Goal: Task Accomplishment & Management: Complete application form

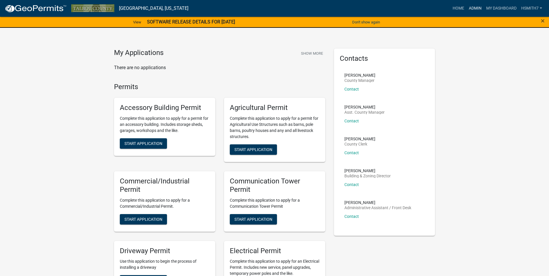
click at [477, 3] on link "Admin" at bounding box center [475, 8] width 17 height 11
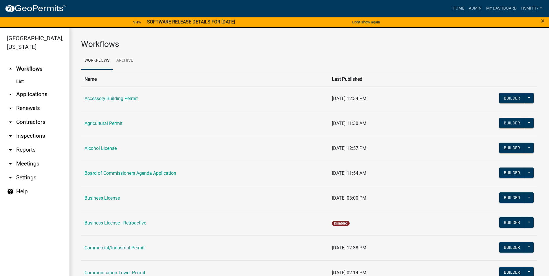
click at [30, 92] on link "arrow_drop_down Applications" at bounding box center [35, 94] width 70 height 14
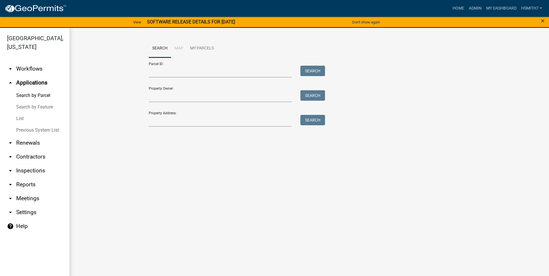
click at [15, 119] on link "List" at bounding box center [35, 119] width 70 height 12
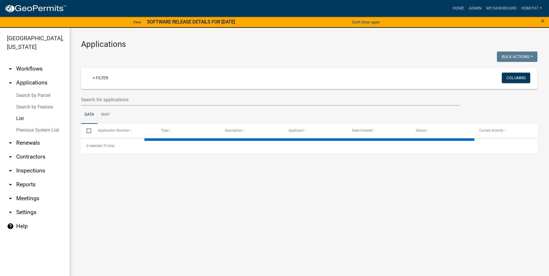
select select "3: 100"
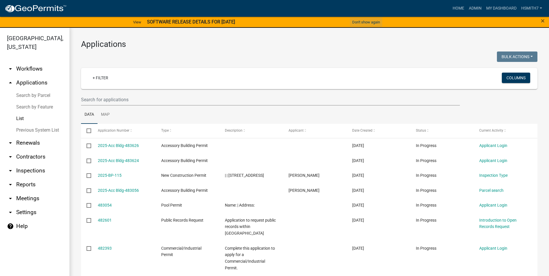
click at [364, 24] on button "Don't show again" at bounding box center [366, 22] width 32 height 10
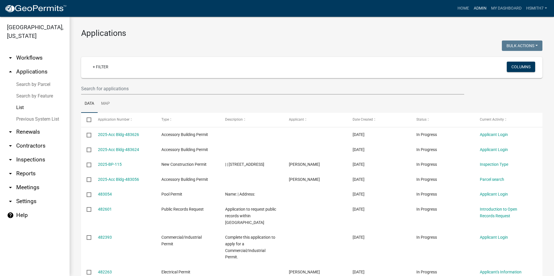
click at [479, 6] on link "Admin" at bounding box center [479, 8] width 17 height 11
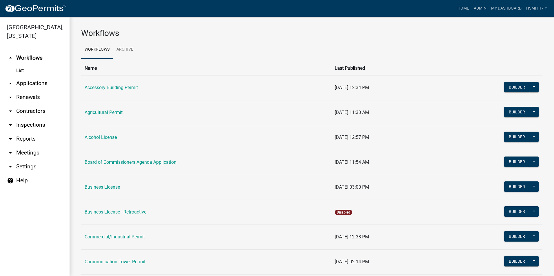
click at [32, 82] on link "arrow_drop_down Applications" at bounding box center [35, 83] width 70 height 14
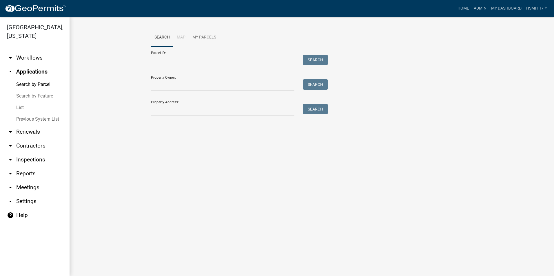
click at [18, 108] on link "List" at bounding box center [35, 108] width 70 height 12
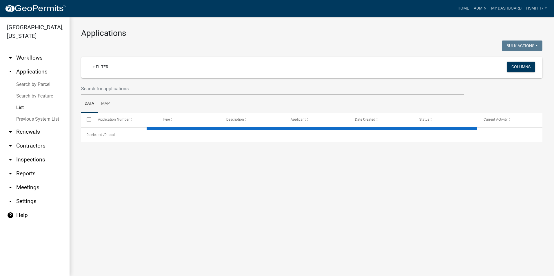
select select "3: 100"
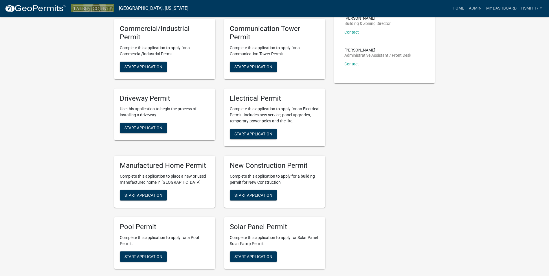
scroll to position [145, 0]
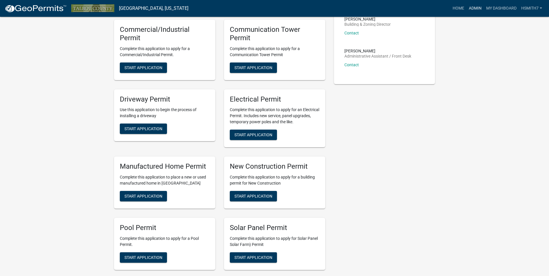
click at [470, 9] on link "Admin" at bounding box center [475, 8] width 17 height 11
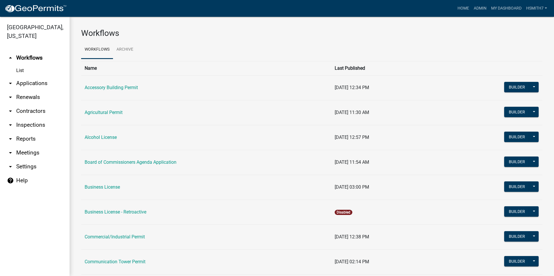
click at [28, 81] on link "arrow_drop_down Applications" at bounding box center [35, 83] width 70 height 14
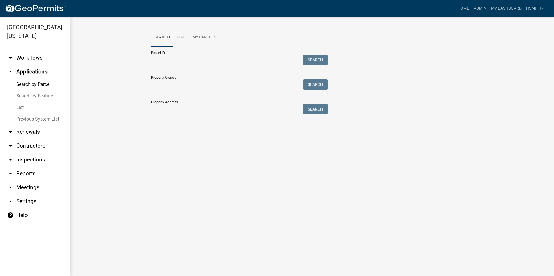
click at [19, 108] on link "List" at bounding box center [35, 108] width 70 height 12
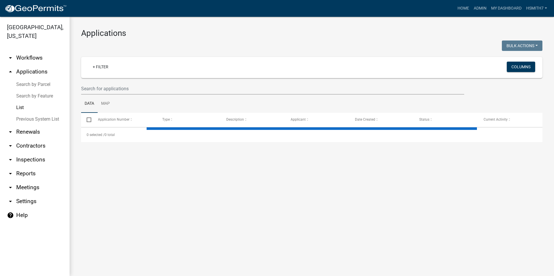
select select "3: 100"
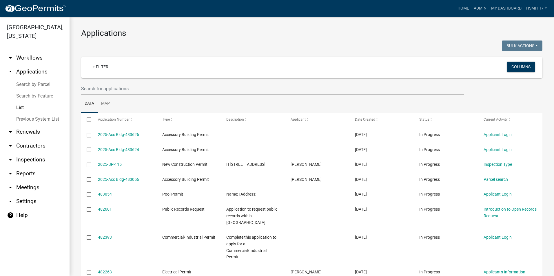
click at [206, 97] on ul "Data Map" at bounding box center [311, 104] width 461 height 18
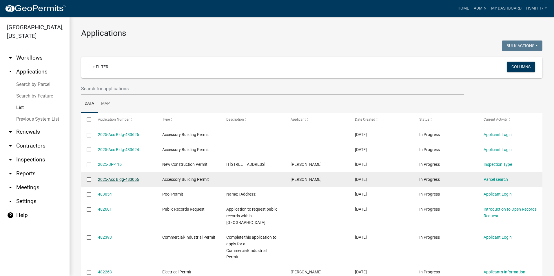
click at [126, 182] on link "2025-Acc Bldg-483056" at bounding box center [118, 179] width 41 height 5
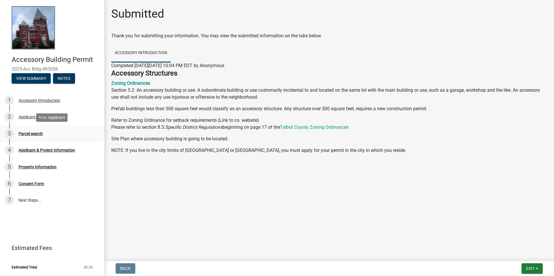
click at [47, 136] on div "3 Parcel search" at bounding box center [50, 133] width 90 height 9
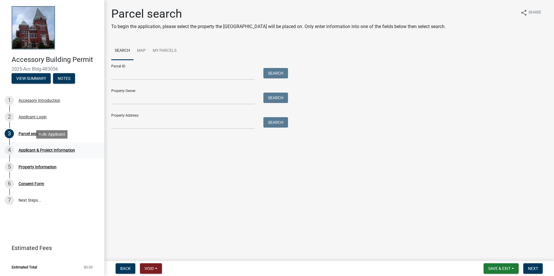
click at [46, 151] on div "Applicant & Project Information" at bounding box center [47, 150] width 56 height 4
click at [50, 169] on div "Property Information" at bounding box center [38, 167] width 38 height 4
click at [51, 185] on div "6 Consent Form" at bounding box center [50, 183] width 90 height 9
click at [36, 137] on div "3 Parcel search" at bounding box center [50, 133] width 90 height 9
drag, startPoint x: 36, startPoint y: 137, endPoint x: 108, endPoint y: 128, distance: 72.4
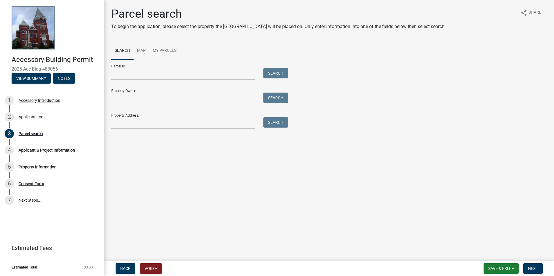
click at [108, 128] on div at bounding box center [183, 123] width 152 height 12
click at [121, 118] on input "Property Address:" at bounding box center [182, 123] width 143 height 12
click at [266, 118] on button "Search" at bounding box center [275, 122] width 25 height 10
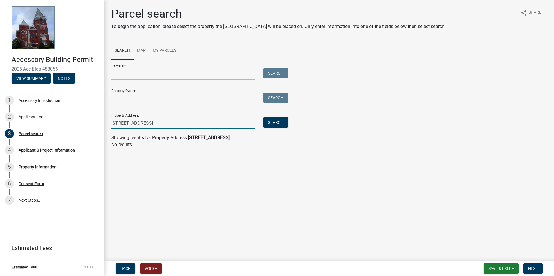
click at [137, 123] on input "[STREET_ADDRESS]" at bounding box center [182, 123] width 143 height 12
type input "7265"
click at [266, 123] on button "Search" at bounding box center [275, 122] width 25 height 10
click at [117, 121] on input "7265" at bounding box center [182, 123] width 143 height 12
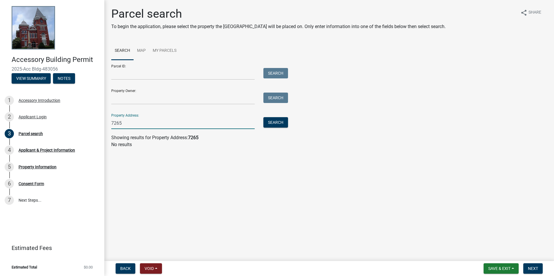
click at [117, 121] on input "7265" at bounding box center [182, 123] width 143 height 12
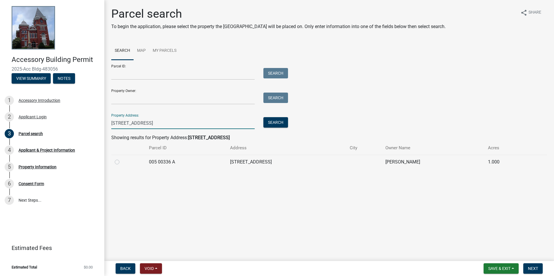
type input "[STREET_ADDRESS]"
click at [122, 159] on label at bounding box center [122, 159] width 0 height 0
click at [122, 160] on A "radio" at bounding box center [124, 161] width 4 height 4
radio A "true"
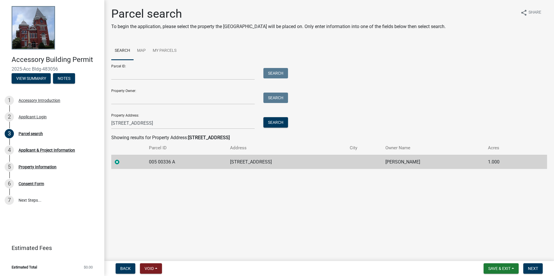
drag, startPoint x: 417, startPoint y: 228, endPoint x: 347, endPoint y: 216, distance: 70.9
click at [347, 216] on main "Parcel search To begin the application, please select the property the [GEOGRAP…" at bounding box center [329, 129] width 450 height 259
click at [544, 265] on form "Save & Exit Save Save & Exit Next" at bounding box center [513, 269] width 64 height 10
click at [540, 266] on button "Next" at bounding box center [532, 269] width 19 height 10
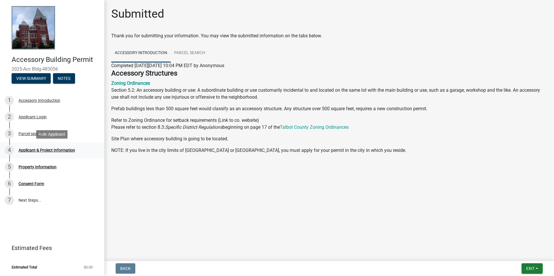
click at [62, 153] on div "4 Applicant & Project Information" at bounding box center [50, 150] width 90 height 9
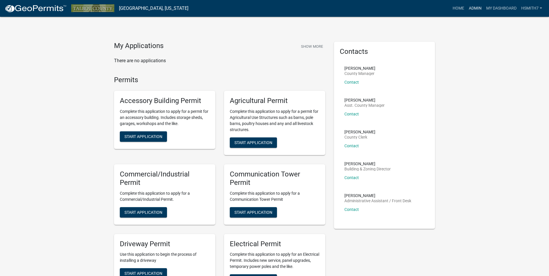
click at [474, 3] on link "Admin" at bounding box center [475, 8] width 17 height 11
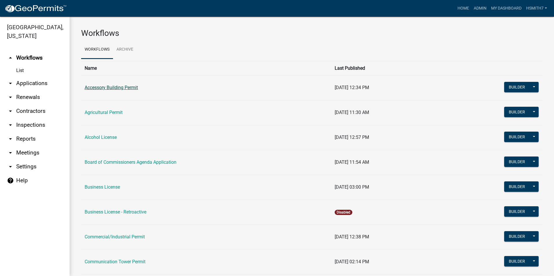
click at [92, 87] on link "Accessory Building Permit" at bounding box center [111, 88] width 53 height 6
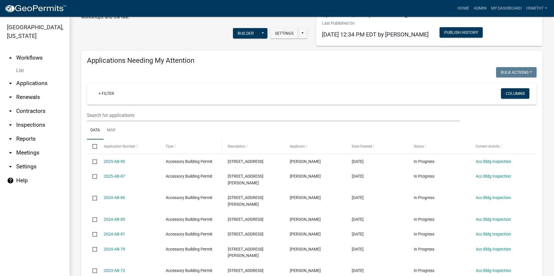
scroll to position [116, 0]
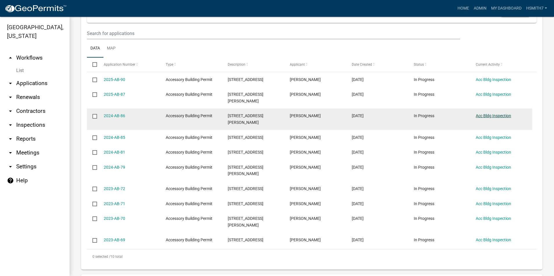
click at [492, 114] on link "Acc Bldg Inspection" at bounding box center [493, 116] width 35 height 5
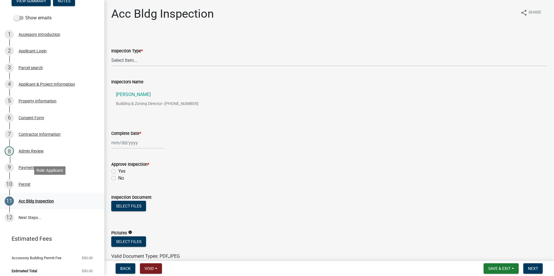
scroll to position [81, 0]
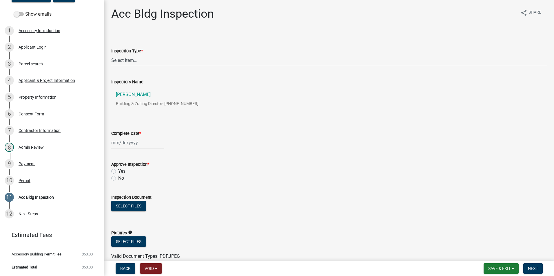
click at [144, 52] on div "Inspection Type *" at bounding box center [329, 51] width 436 height 7
click at [145, 60] on select "Select Item... Temp Pole Footer PreSlab Slab Rough-in Final" at bounding box center [329, 60] width 436 height 12
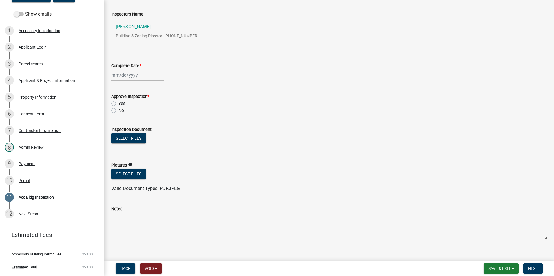
scroll to position [76, 0]
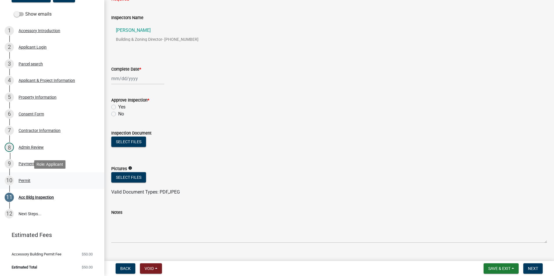
click at [46, 180] on div "10 Permit" at bounding box center [50, 180] width 90 height 9
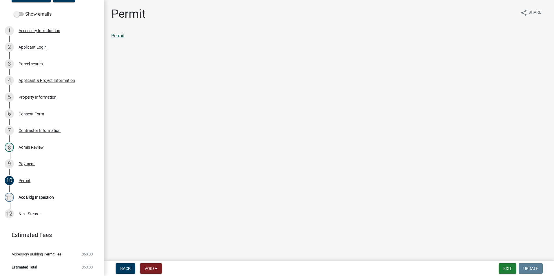
click at [120, 36] on link "Permit" at bounding box center [117, 36] width 13 height 6
